Goal: Task Accomplishment & Management: Use online tool/utility

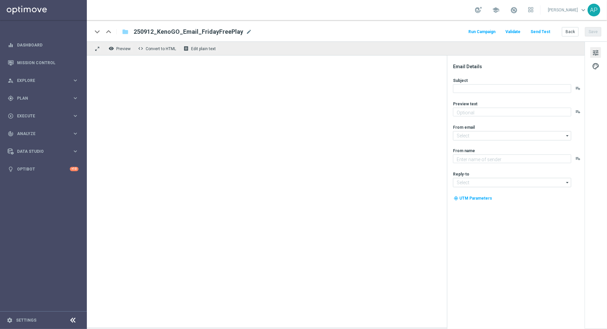
type textarea "Enjoy a game on us!"
type textarea "KenoGO"
type input "mail@crm.kenogo.com.au"
type input "support@kenogo.com.au"
type textarea "Unlock your 100% match [DATE]!"
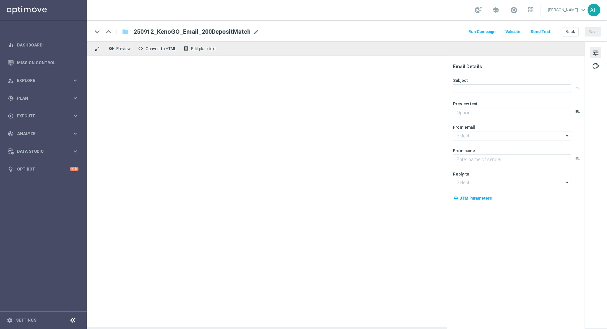
type input "[EMAIL_ADDRESS][DOMAIN_NAME]"
type textarea "KenoGO"
type input "[EMAIL_ADDRESS][DOMAIN_NAME]"
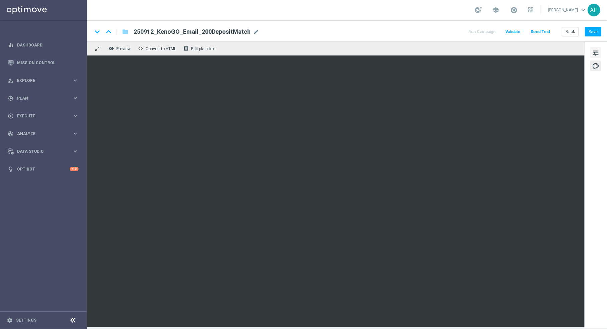
click at [595, 52] on span "tune" at bounding box center [595, 52] width 7 height 9
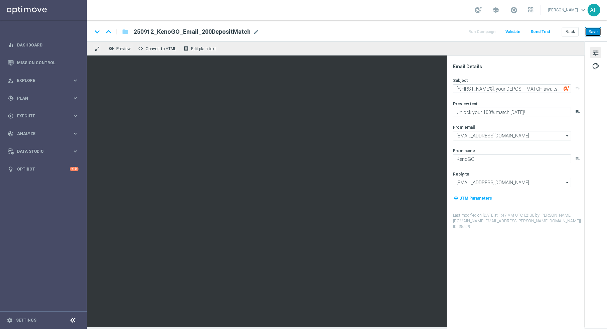
click at [594, 34] on button "Save" at bounding box center [593, 31] width 16 height 9
